Goal: Find contact information: Find contact information

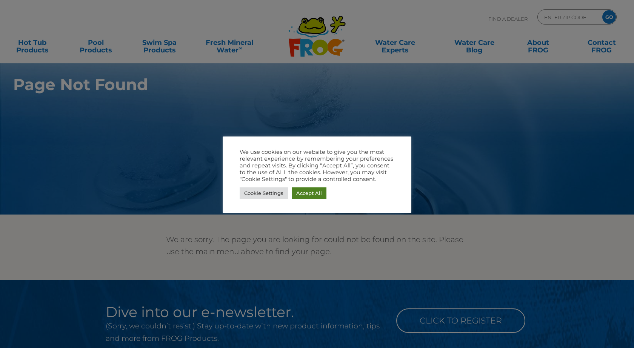
click at [308, 191] on link "Accept All" at bounding box center [309, 194] width 35 height 12
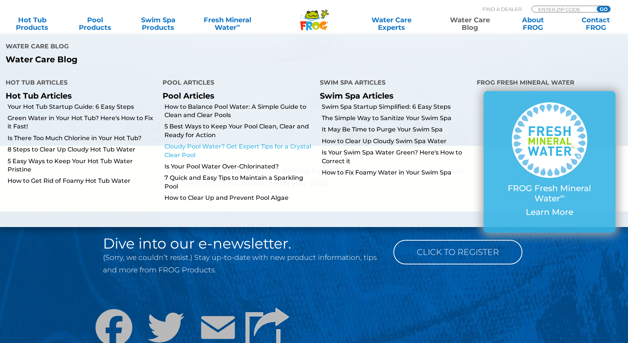
scroll to position [75, 0]
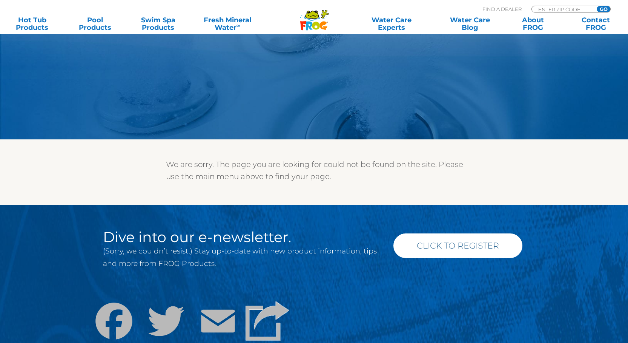
click at [428, 246] on link "Click to Register" at bounding box center [458, 245] width 129 height 25
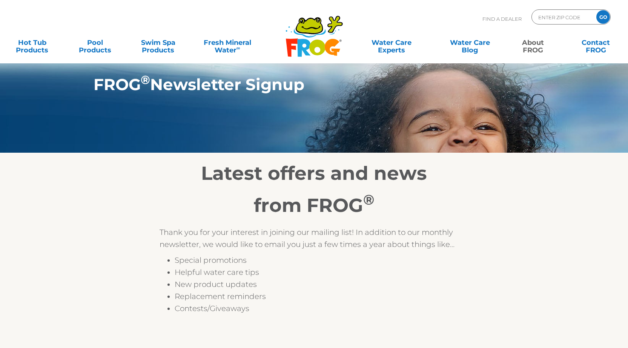
click at [315, 28] on icon at bounding box center [310, 27] width 19 height 3
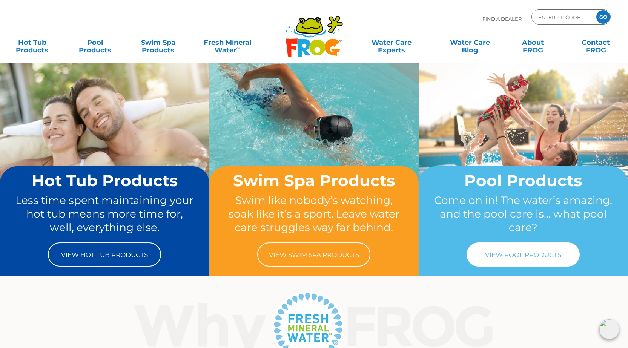
click at [520, 251] on link "View Pool Products" at bounding box center [523, 255] width 113 height 24
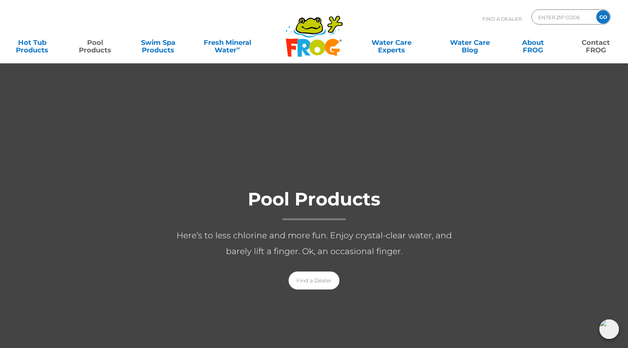
click at [591, 45] on link "Contact FROG" at bounding box center [596, 42] width 49 height 15
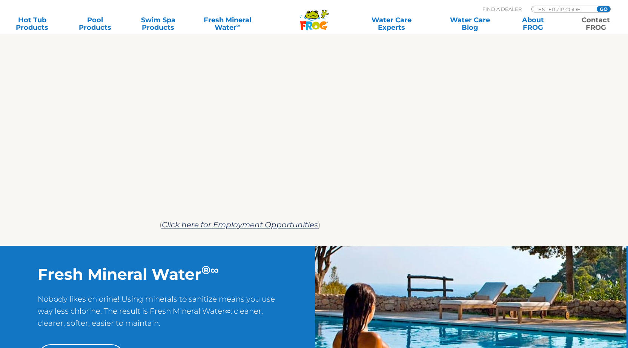
scroll to position [453, 0]
